Goal: Check status: Check status

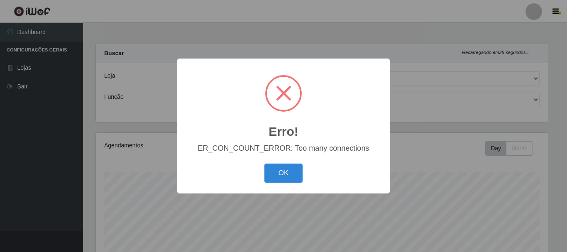
select select "514"
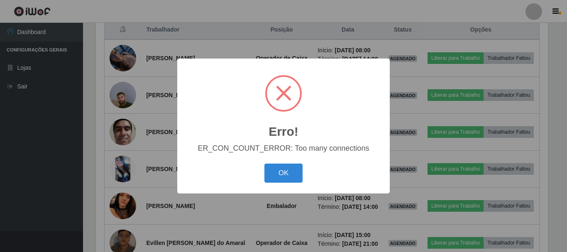
scroll to position [172, 452]
click at [285, 174] on button "OK" at bounding box center [283, 172] width 39 height 19
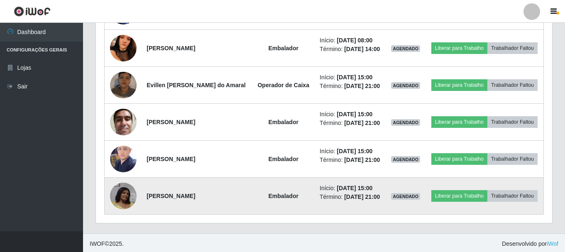
scroll to position [484, 0]
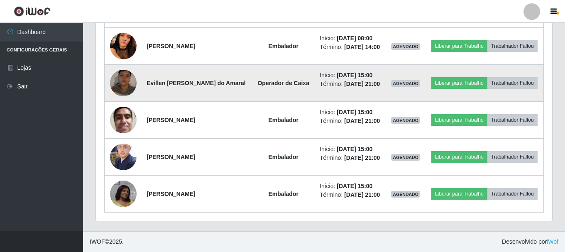
click at [121, 80] on img at bounding box center [123, 82] width 27 height 47
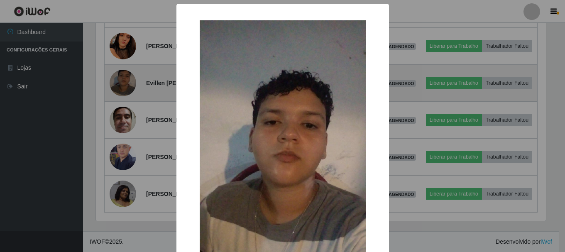
scroll to position [172, 452]
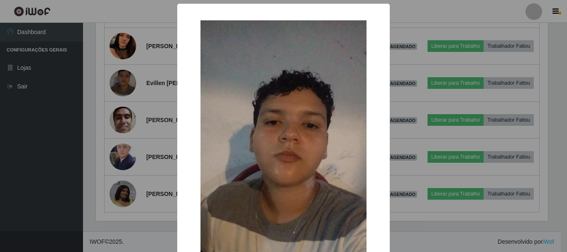
drag, startPoint x: 391, startPoint y: 119, endPoint x: 406, endPoint y: 120, distance: 15.4
click at [401, 119] on div "× OK Cancel" at bounding box center [283, 126] width 567 height 252
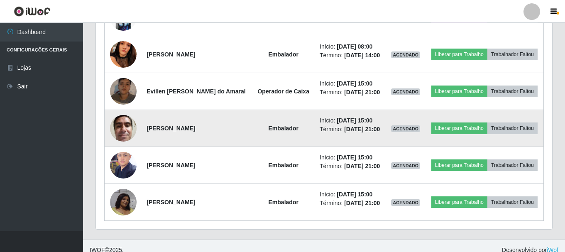
scroll to position [484, 0]
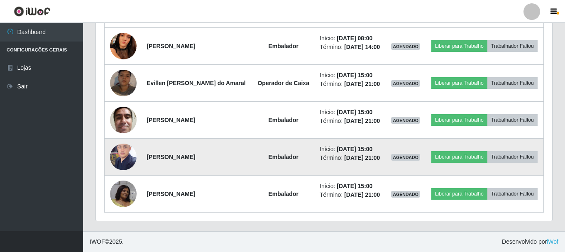
click at [126, 152] on img at bounding box center [123, 156] width 27 height 35
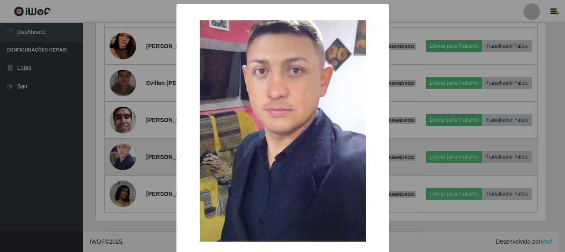
scroll to position [172, 452]
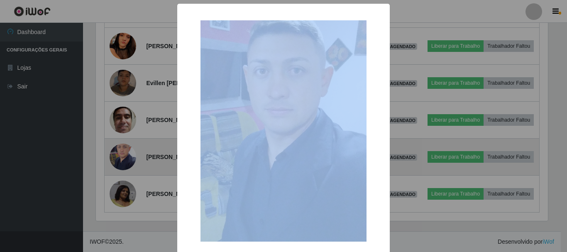
click at [126, 152] on div "× OK Cancel" at bounding box center [283, 126] width 567 height 252
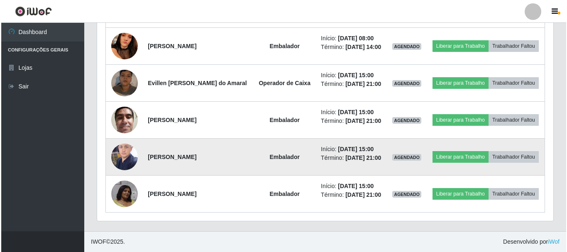
scroll to position [172, 456]
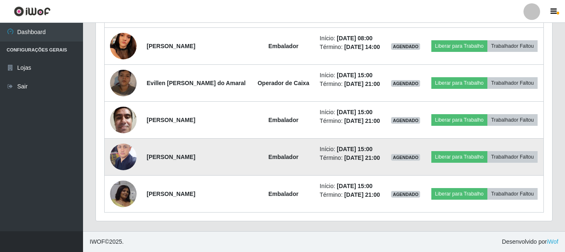
click at [124, 156] on img at bounding box center [123, 156] width 27 height 35
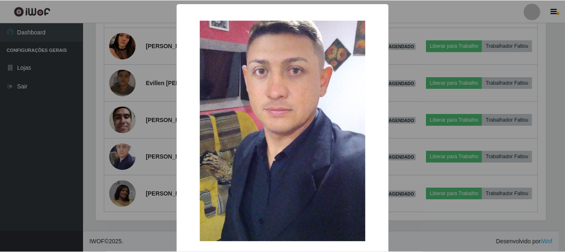
scroll to position [172, 452]
click at [231, 119] on img at bounding box center [283, 130] width 166 height 221
click at [220, 132] on img at bounding box center [283, 130] width 166 height 221
drag, startPoint x: 218, startPoint y: 168, endPoint x: 213, endPoint y: 167, distance: 5.6
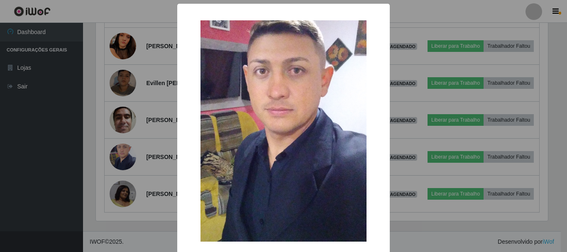
click at [217, 168] on img at bounding box center [283, 130] width 166 height 221
click at [146, 155] on div "× OK Cancel" at bounding box center [283, 126] width 567 height 252
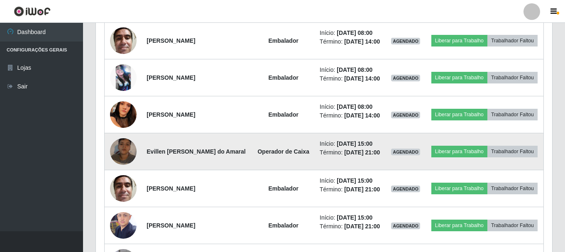
scroll to position [401, 0]
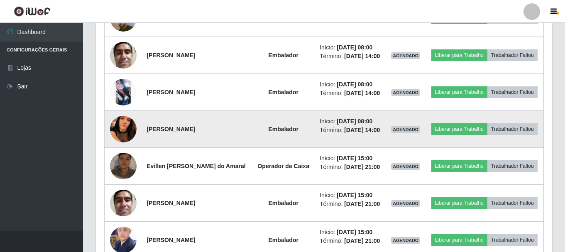
click at [116, 127] on img at bounding box center [123, 129] width 27 height 59
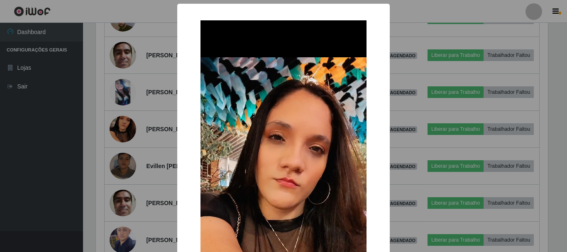
click at [239, 140] on img at bounding box center [283, 204] width 166 height 369
click at [158, 141] on div "× OK Cancel" at bounding box center [283, 126] width 567 height 252
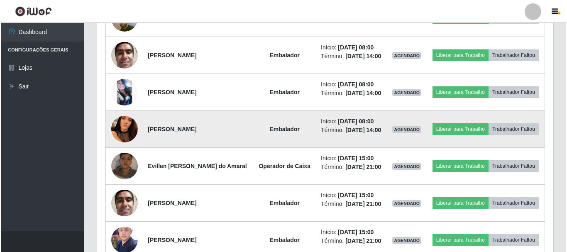
scroll to position [359, 0]
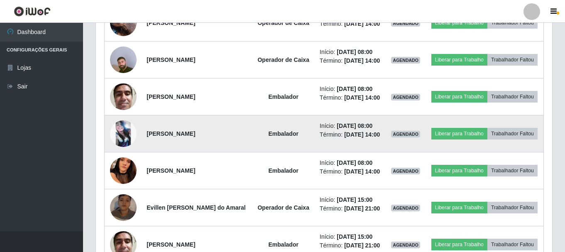
click at [119, 132] on img at bounding box center [123, 133] width 27 height 27
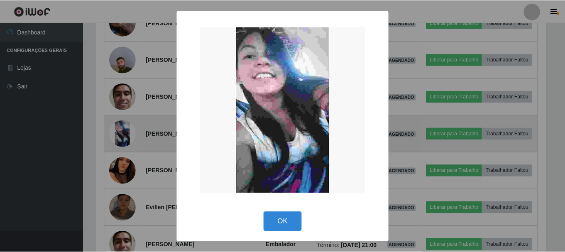
scroll to position [172, 452]
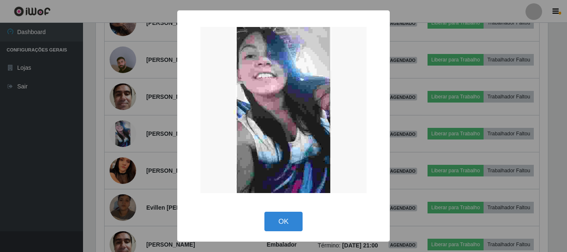
click at [130, 129] on div "× OK Cancel" at bounding box center [283, 126] width 567 height 252
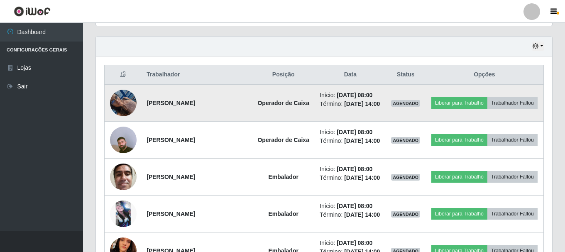
scroll to position [276, 0]
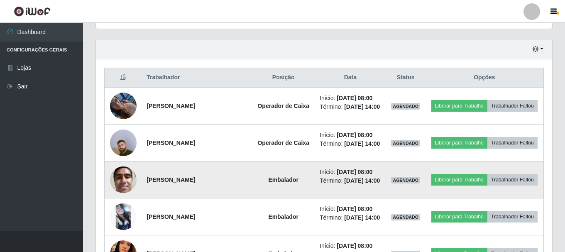
click at [129, 182] on img at bounding box center [123, 179] width 27 height 35
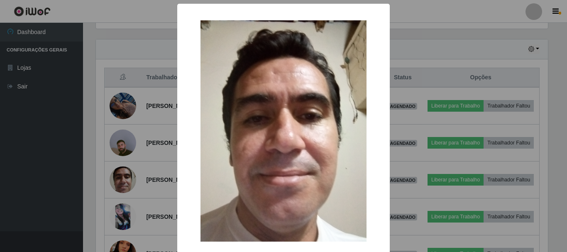
click at [118, 144] on div "× OK Cancel" at bounding box center [283, 126] width 567 height 252
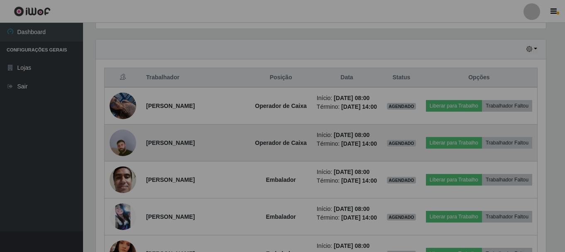
scroll to position [172, 456]
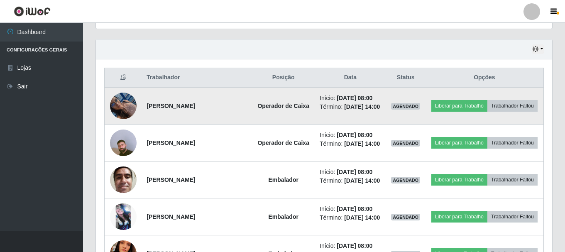
click at [126, 104] on img at bounding box center [123, 105] width 27 height 35
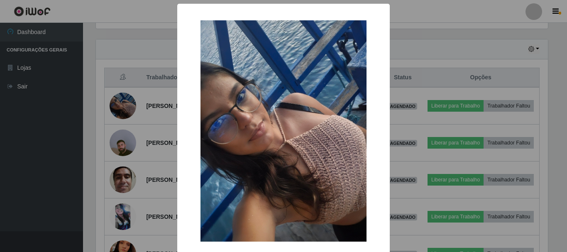
click at [149, 93] on div "× OK Cancel" at bounding box center [283, 126] width 567 height 252
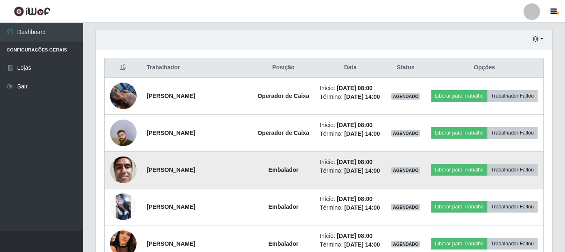
scroll to position [276, 0]
